Goal: Task Accomplishment & Management: Use online tool/utility

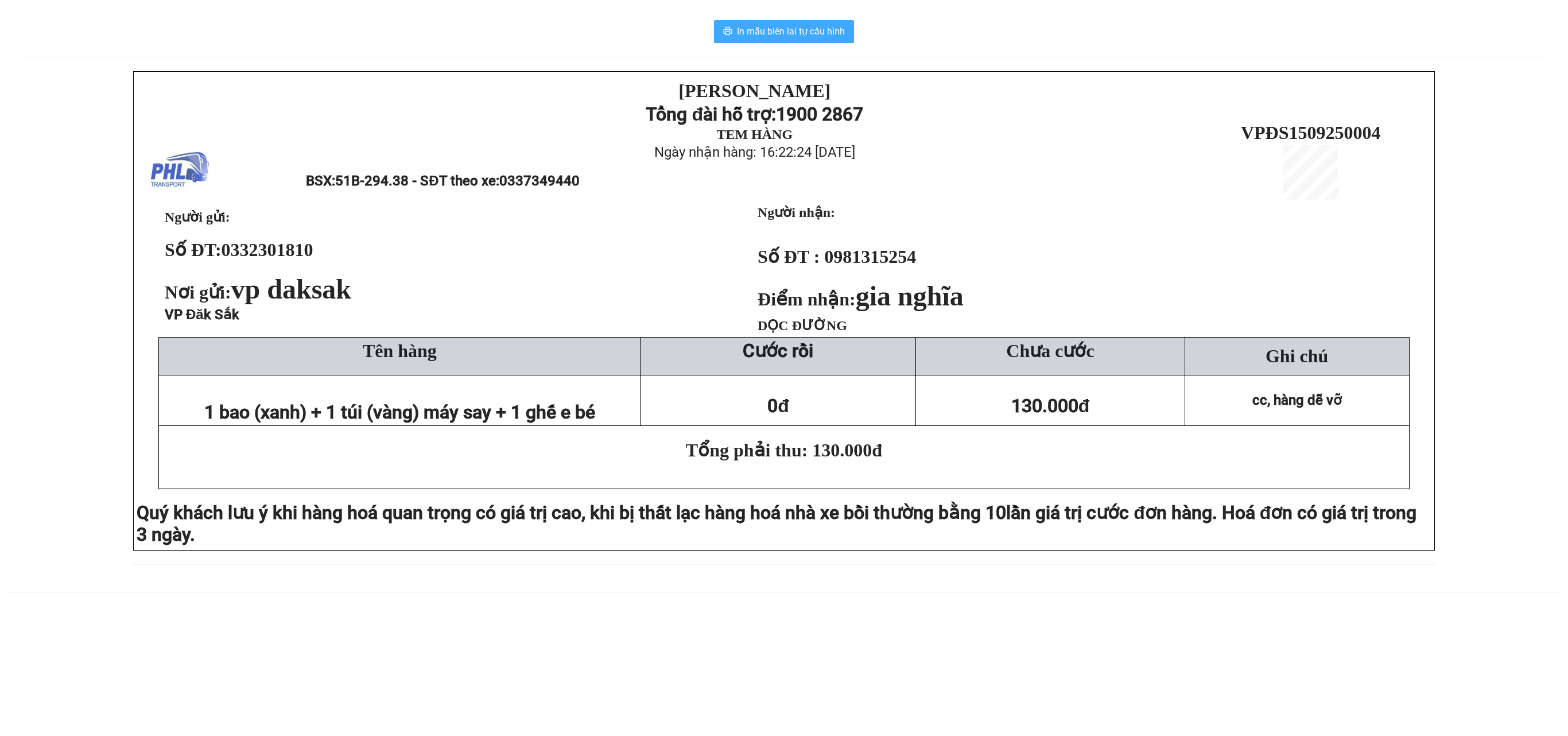
click at [821, 23] on button "In mẫu biên lai tự cấu hình" at bounding box center [784, 31] width 140 height 23
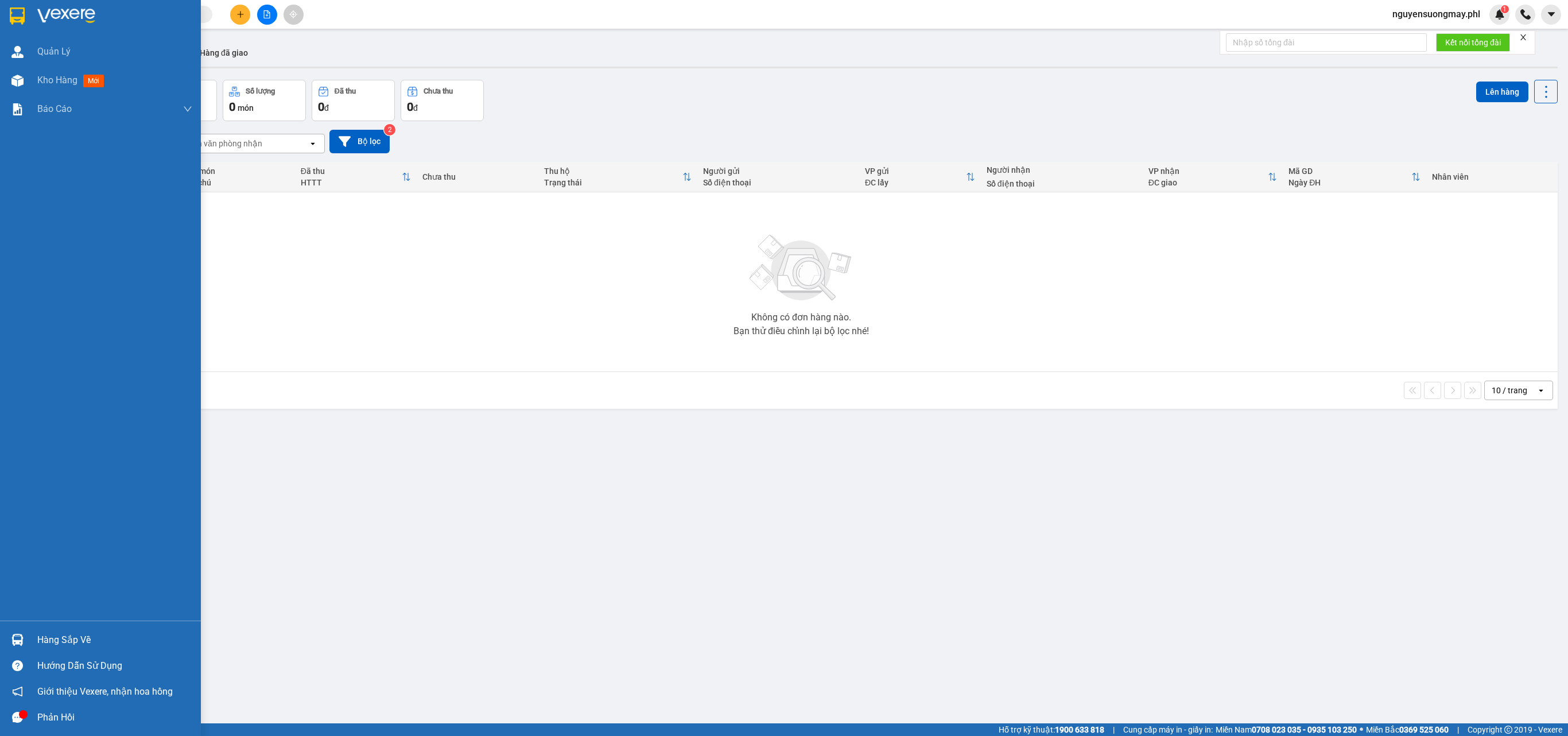
click at [12, 722] on icon "message" at bounding box center [18, 717] width 11 height 11
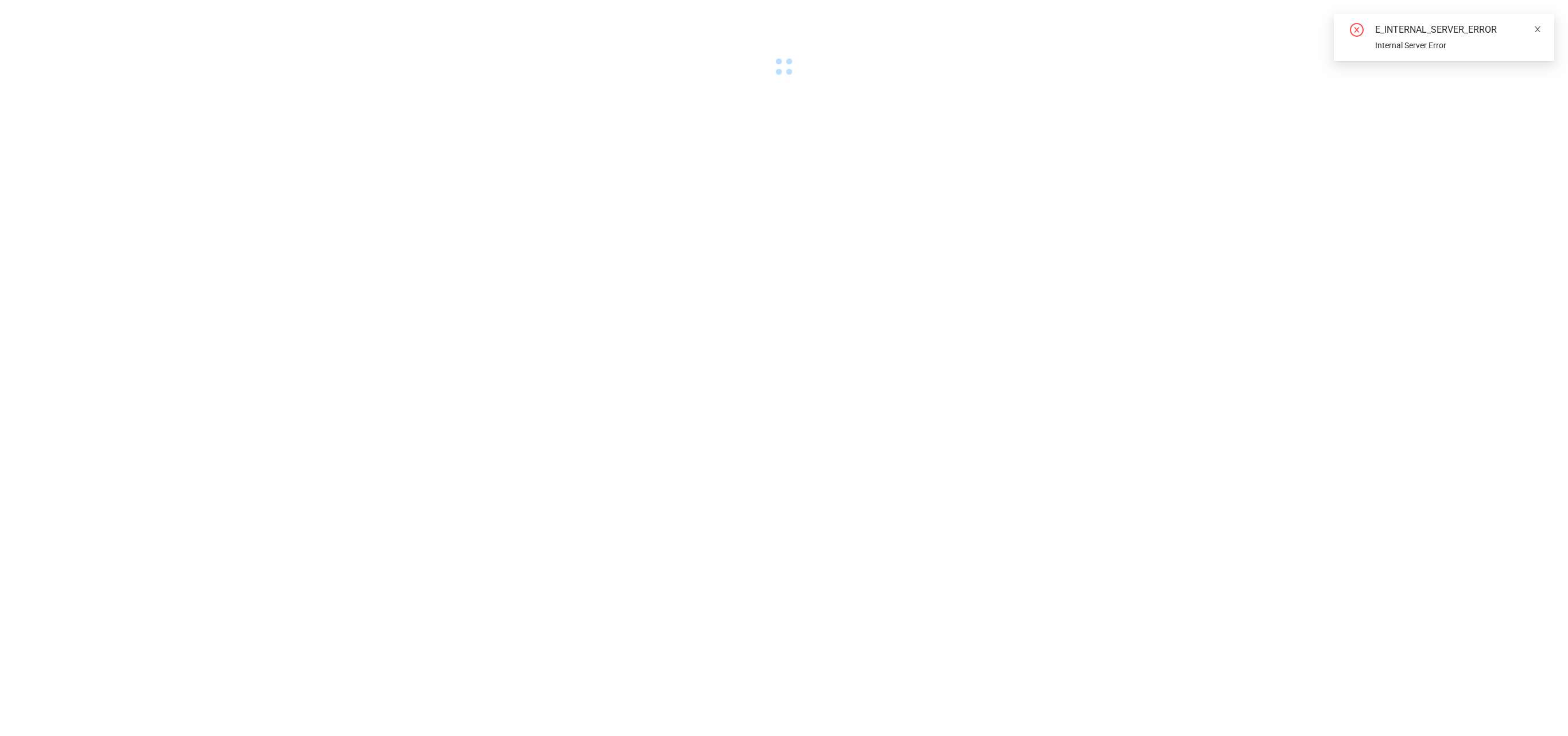
click at [1537, 28] on icon "close" at bounding box center [1538, 29] width 8 height 8
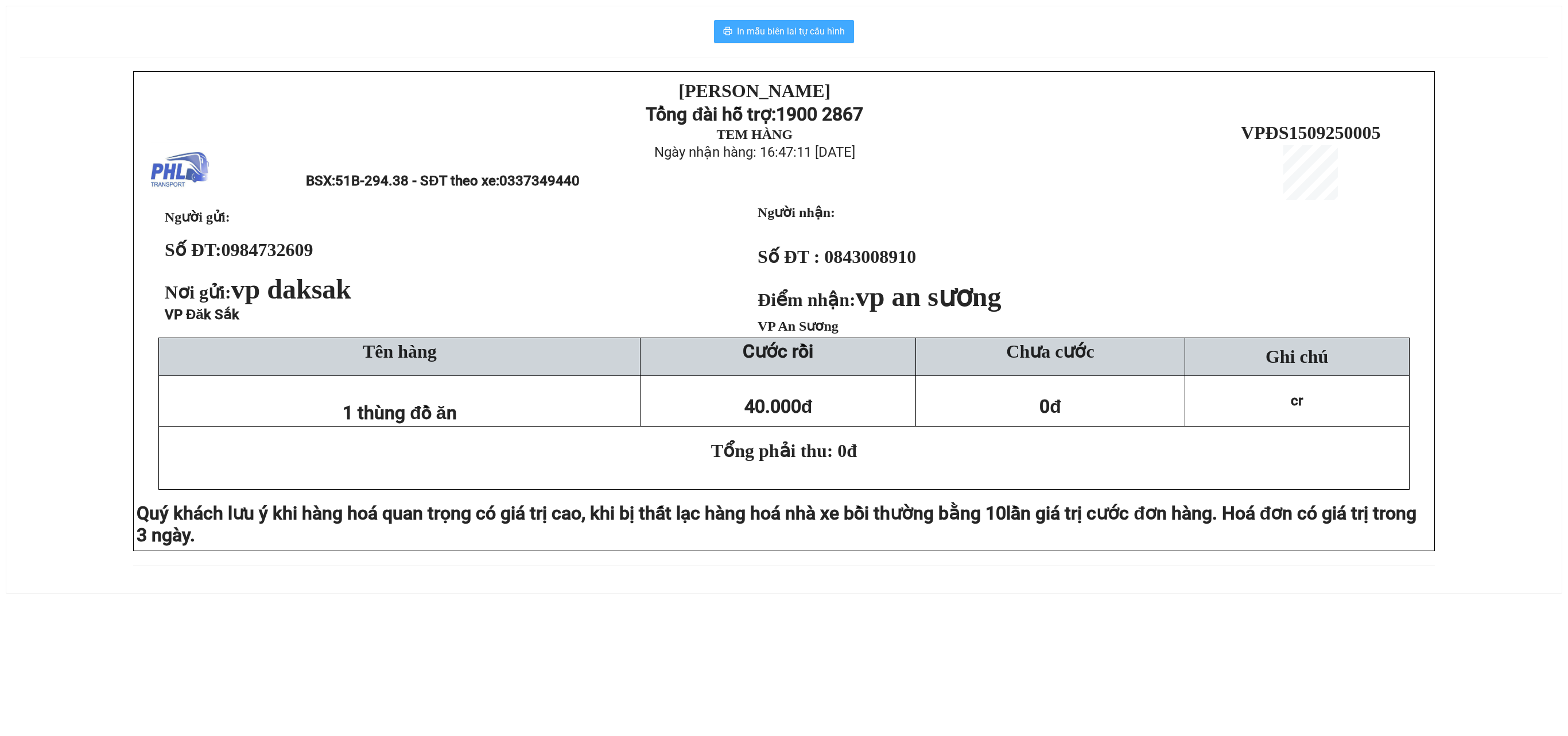
click at [752, 23] on button "In mẫu biên lai tự cấu hình" at bounding box center [784, 31] width 140 height 23
click at [804, 34] on span "In mẫu biên lai tự cấu hình" at bounding box center [790, 31] width 108 height 14
